Goal: Information Seeking & Learning: Learn about a topic

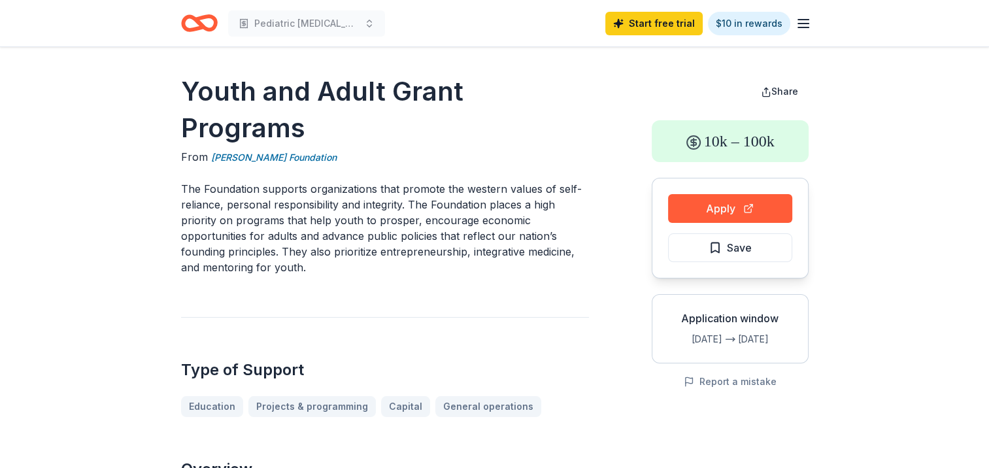
drag, startPoint x: 167, startPoint y: 86, endPoint x: 337, endPoint y: 144, distance: 179.0
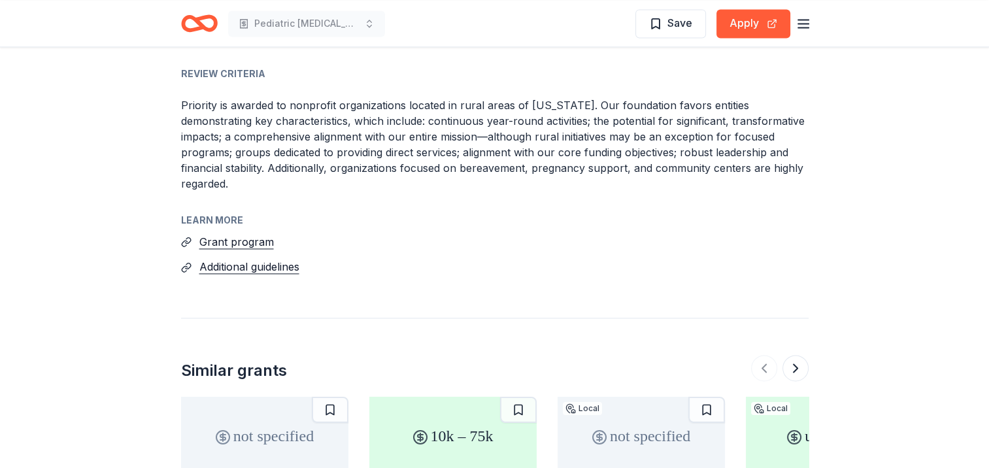
scroll to position [1991, 0]
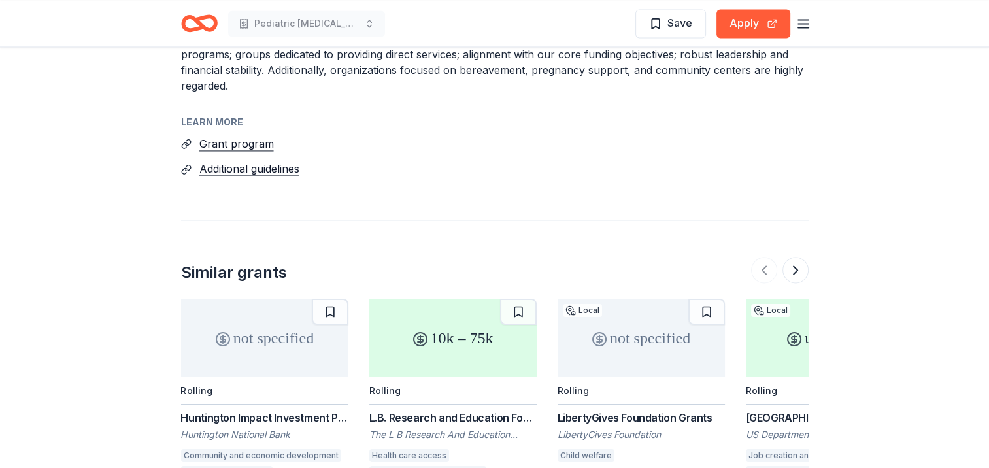
click at [199, 410] on div "Huntington Impact Investment Philanthropy Grant Program" at bounding box center [264, 418] width 167 height 16
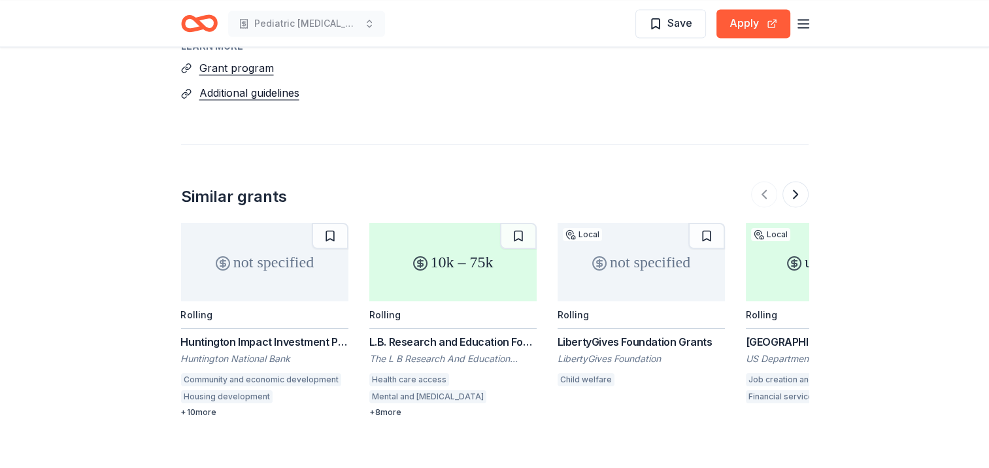
scroll to position [2068, 0]
click at [573, 333] on div "LibertyGives Foundation Grants" at bounding box center [641, 341] width 167 height 16
click at [451, 333] on div "L.B. Research and Education Foundation" at bounding box center [452, 341] width 167 height 16
click at [788, 180] on button at bounding box center [796, 193] width 26 height 26
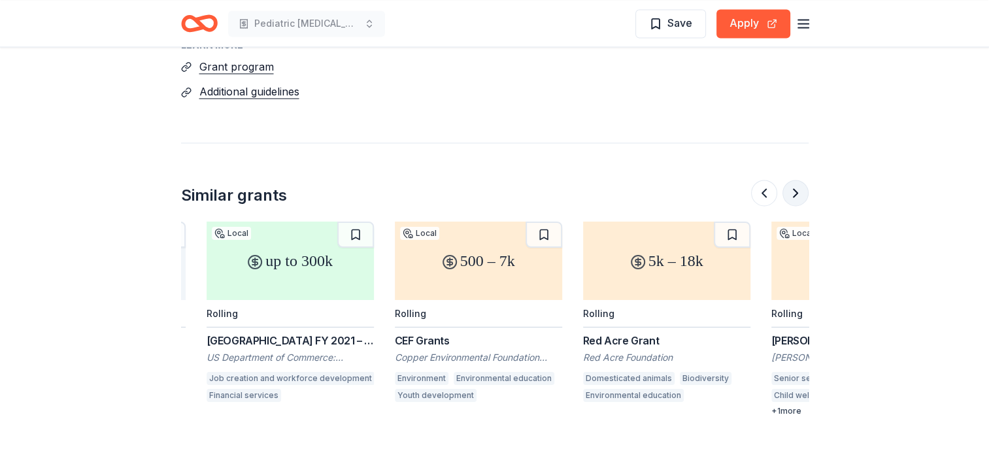
scroll to position [0, 565]
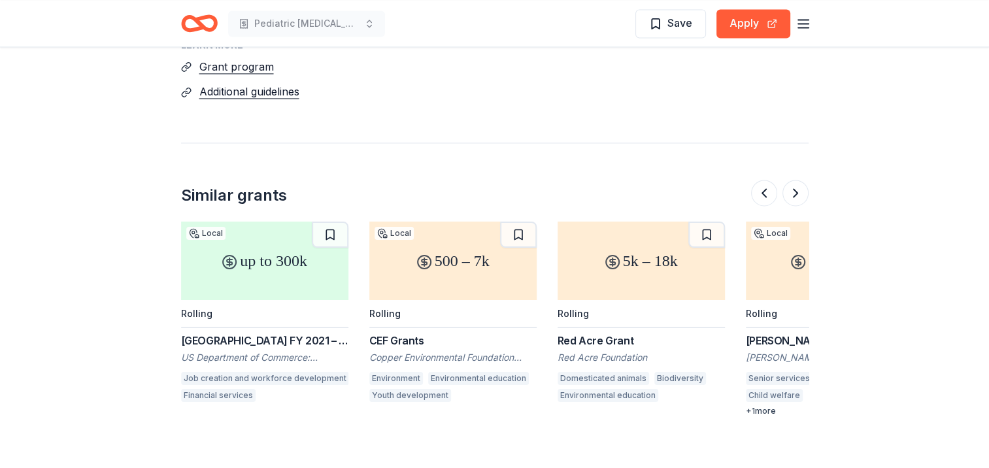
click at [397, 333] on div "CEF Grants" at bounding box center [452, 341] width 167 height 16
click at [607, 333] on div "Red Acre Grant" at bounding box center [641, 341] width 167 height 16
click at [798, 180] on button at bounding box center [796, 193] width 26 height 26
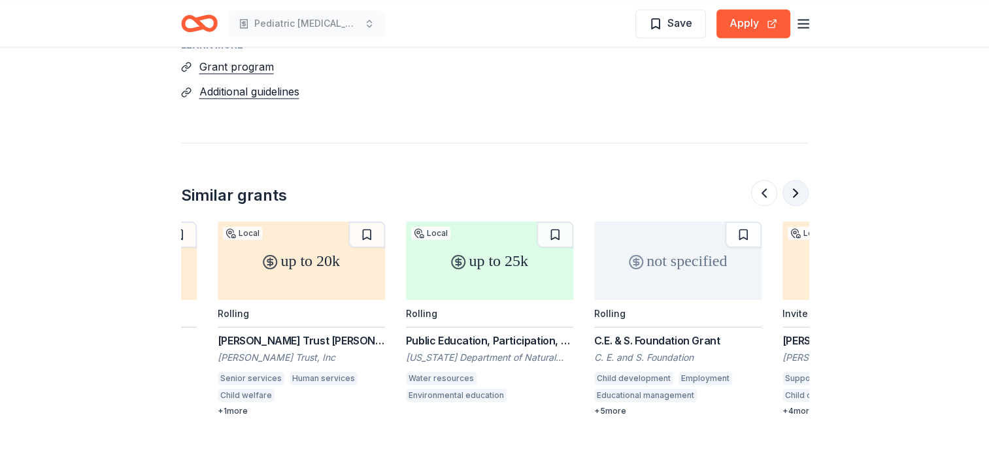
scroll to position [0, 1130]
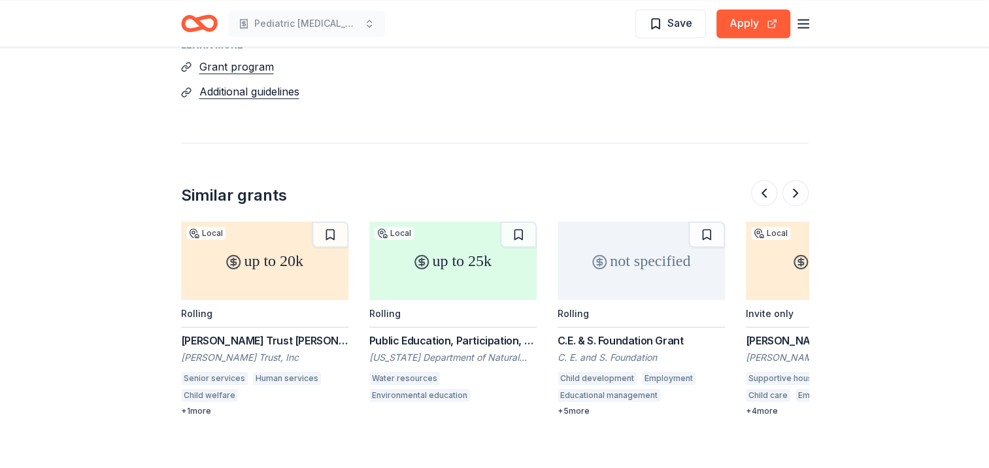
click at [222, 333] on div "A. V. Hunter Trust Grant" at bounding box center [264, 341] width 167 height 16
click at [621, 276] on div "not specified Rolling C.E. & S. Foundation Grant C. E. and S. Foundation Child …" at bounding box center [641, 319] width 167 height 195
click at [795, 180] on button at bounding box center [796, 193] width 26 height 26
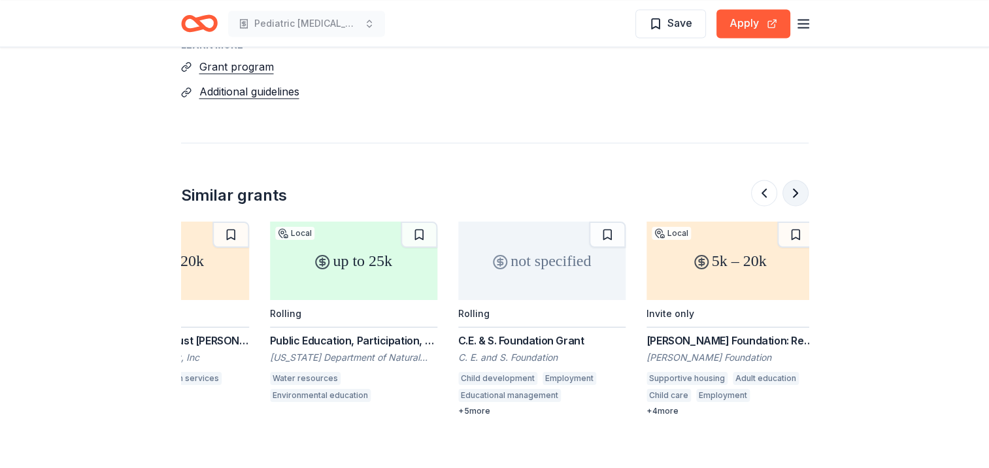
scroll to position [0, 1234]
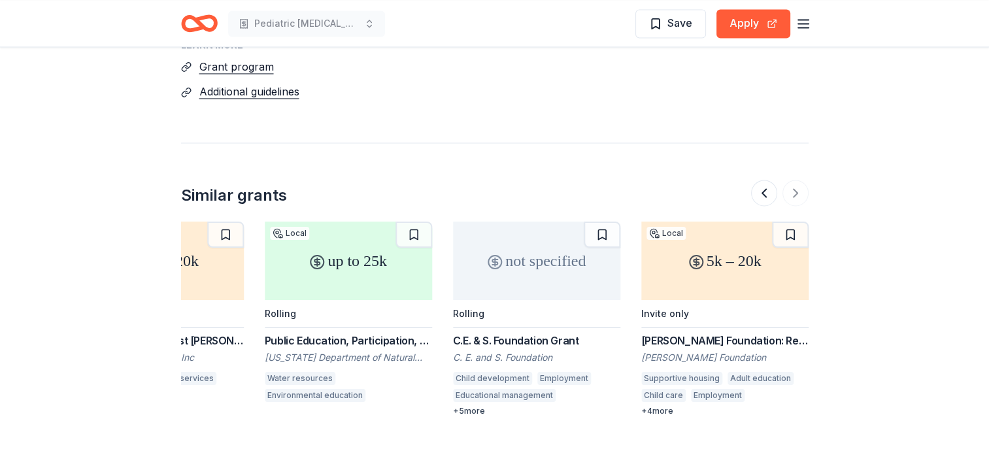
click at [696, 333] on div "Kenneth King Foundation: Removing Barriers to Employment Grant" at bounding box center [724, 341] width 167 height 16
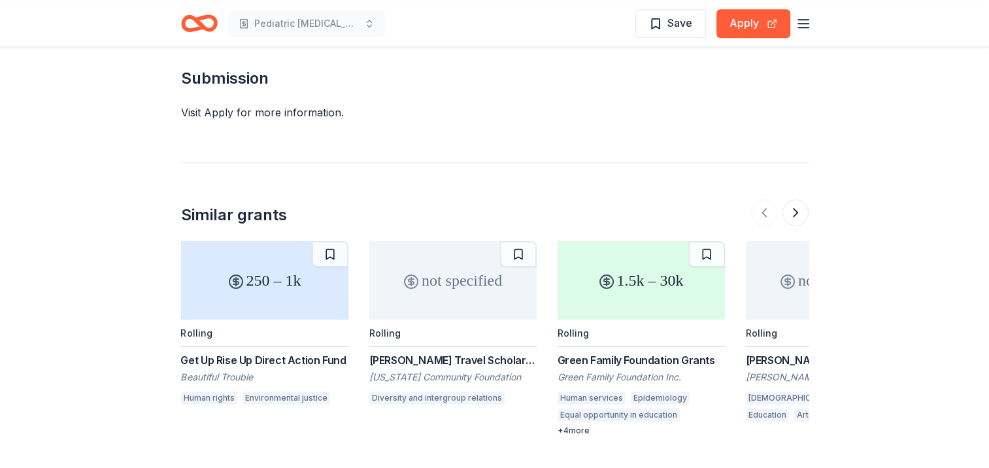
scroll to position [1564, 0]
click at [780, 352] on div "[PERSON_NAME] Family Foundation Grants" at bounding box center [829, 360] width 167 height 16
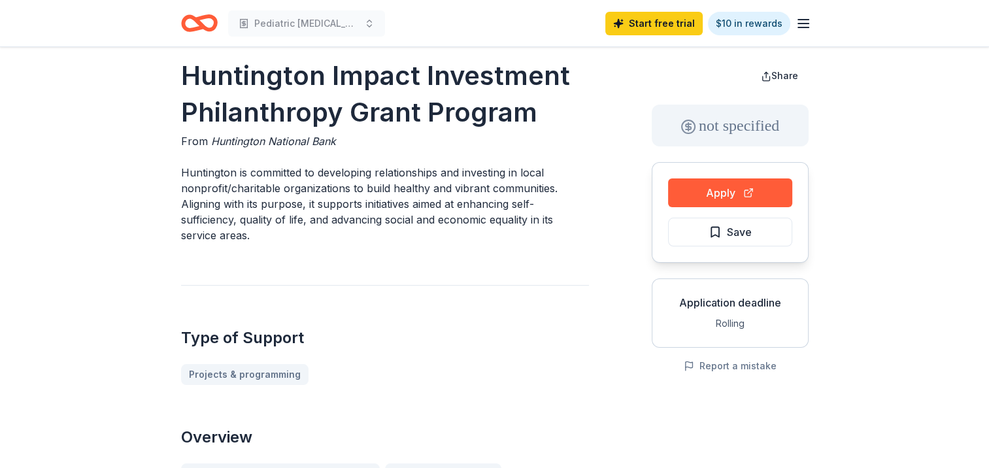
scroll to position [0, 0]
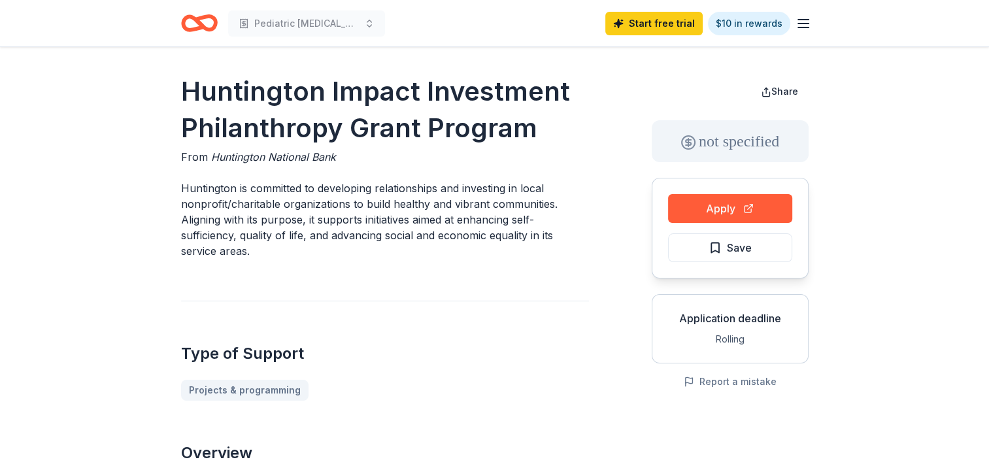
drag, startPoint x: 533, startPoint y: 131, endPoint x: 165, endPoint y: 96, distance: 369.7
click at [263, 157] on span "Huntington National Bank" at bounding box center [273, 156] width 125 height 13
click at [300, 154] on span "Huntington National Bank" at bounding box center [273, 156] width 125 height 13
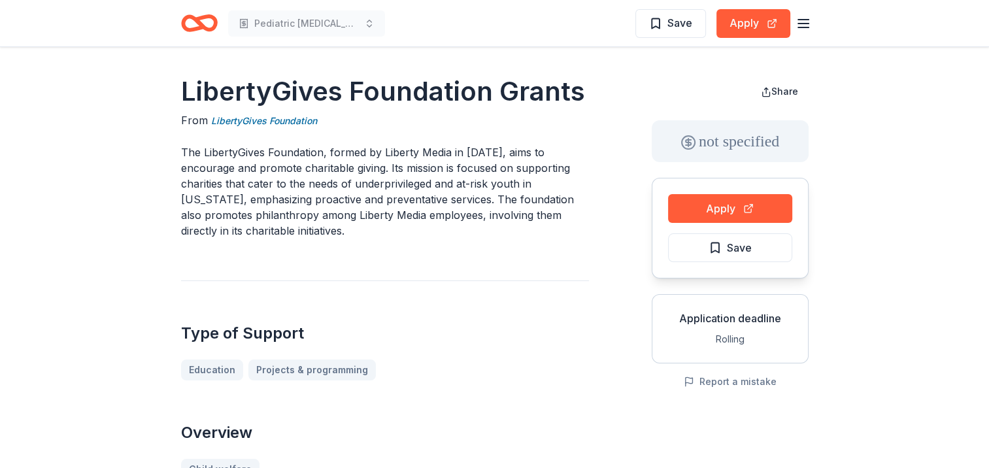
scroll to position [403, 0]
